Goal: Navigation & Orientation: Find specific page/section

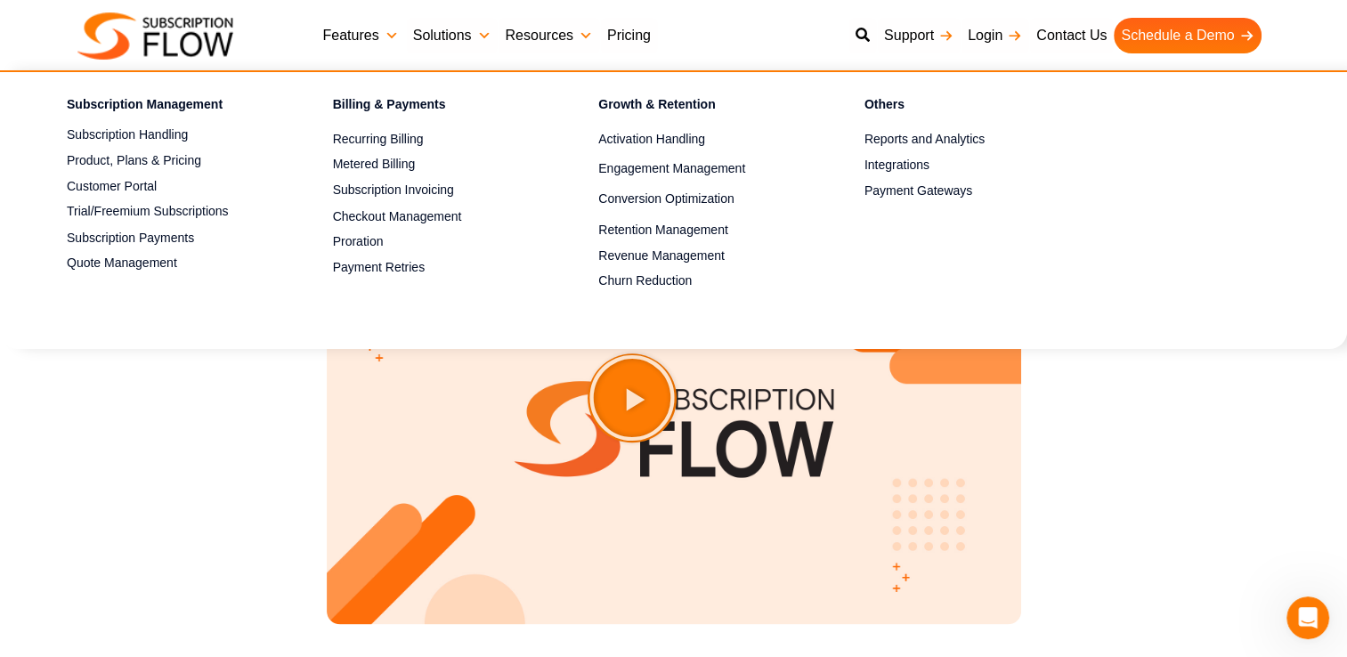
scroll to position [2047, 0]
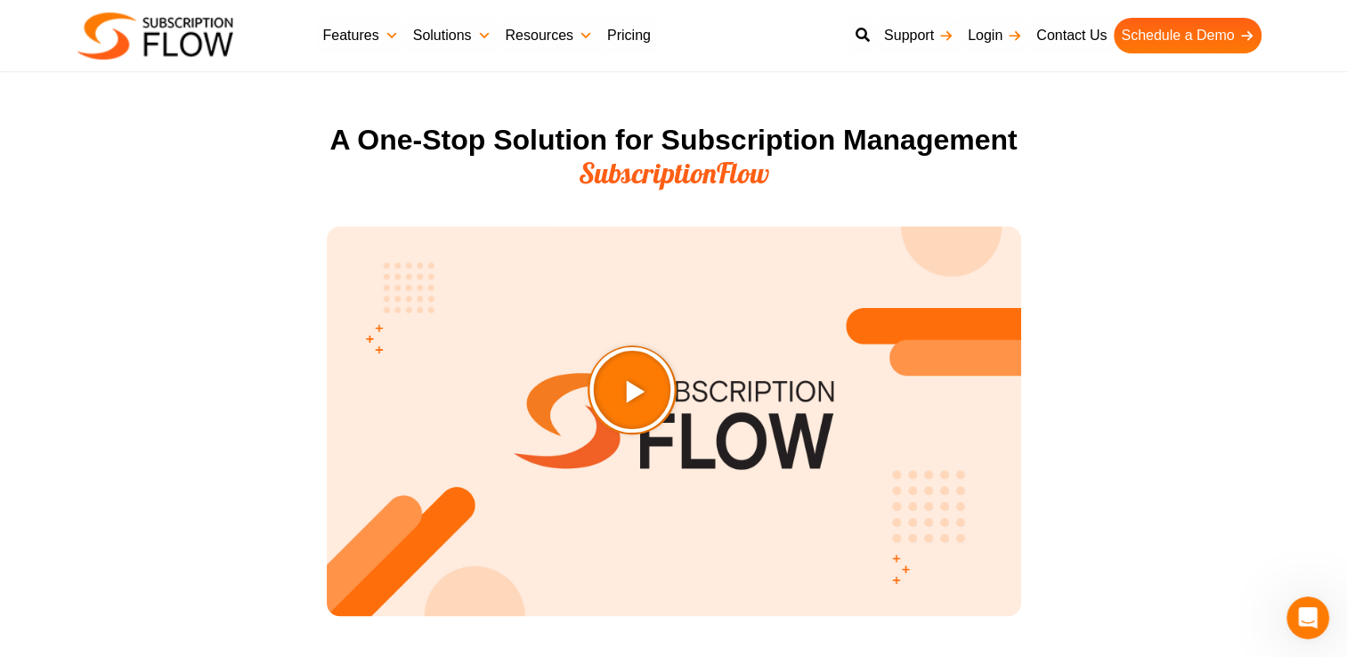
click at [681, 430] on icon "Play Video about SubscriptionFlow-Video" at bounding box center [676, 434] width 89 height 89
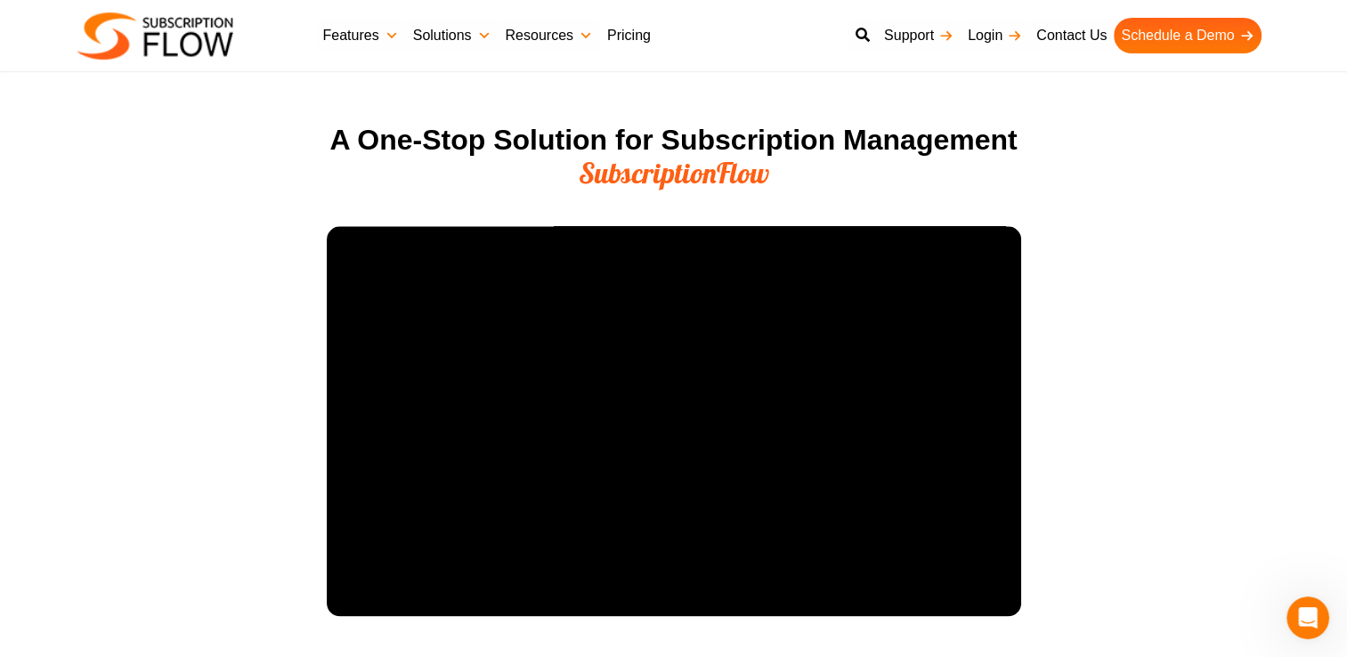
click at [627, 37] on link "Pricing" at bounding box center [629, 36] width 58 height 36
